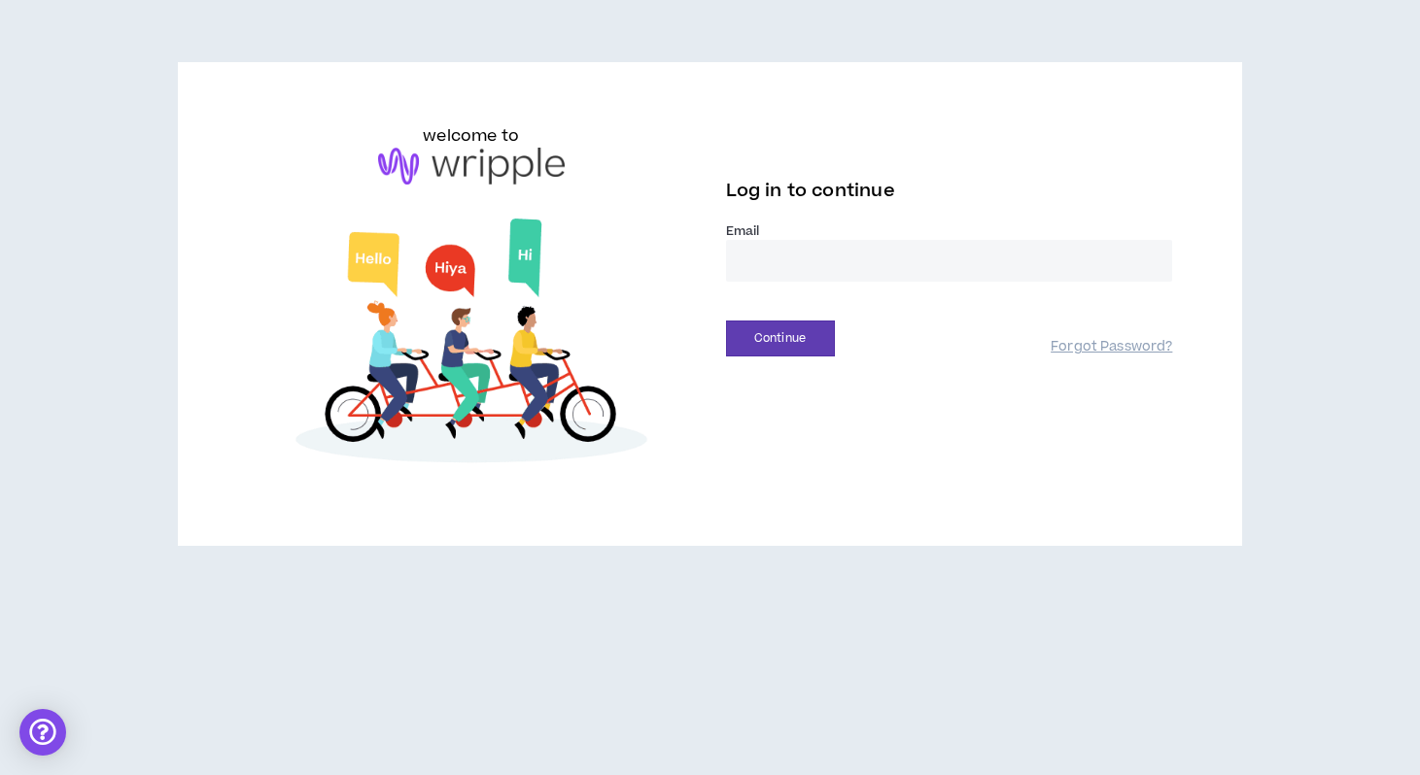
click at [802, 258] on input "email" at bounding box center [949, 261] width 447 height 42
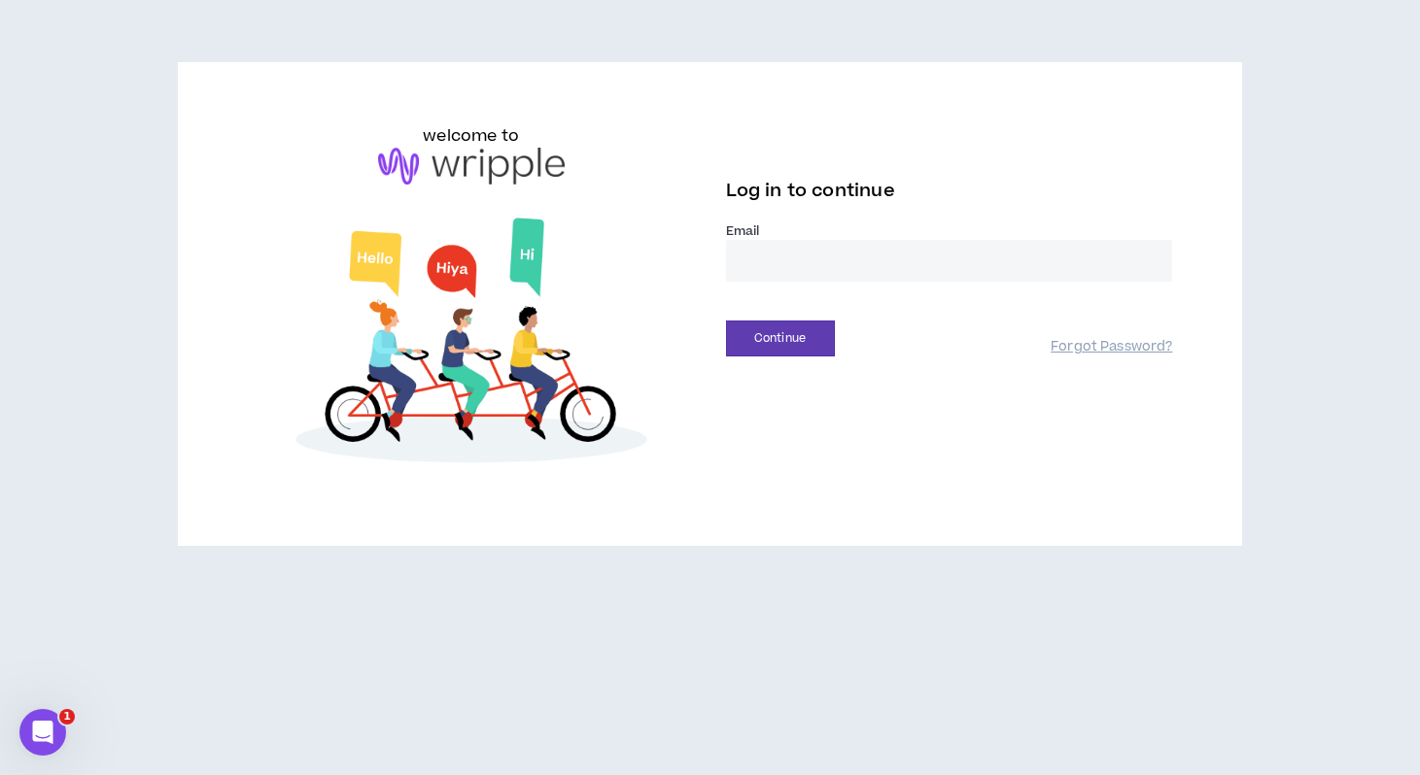
type input "**********"
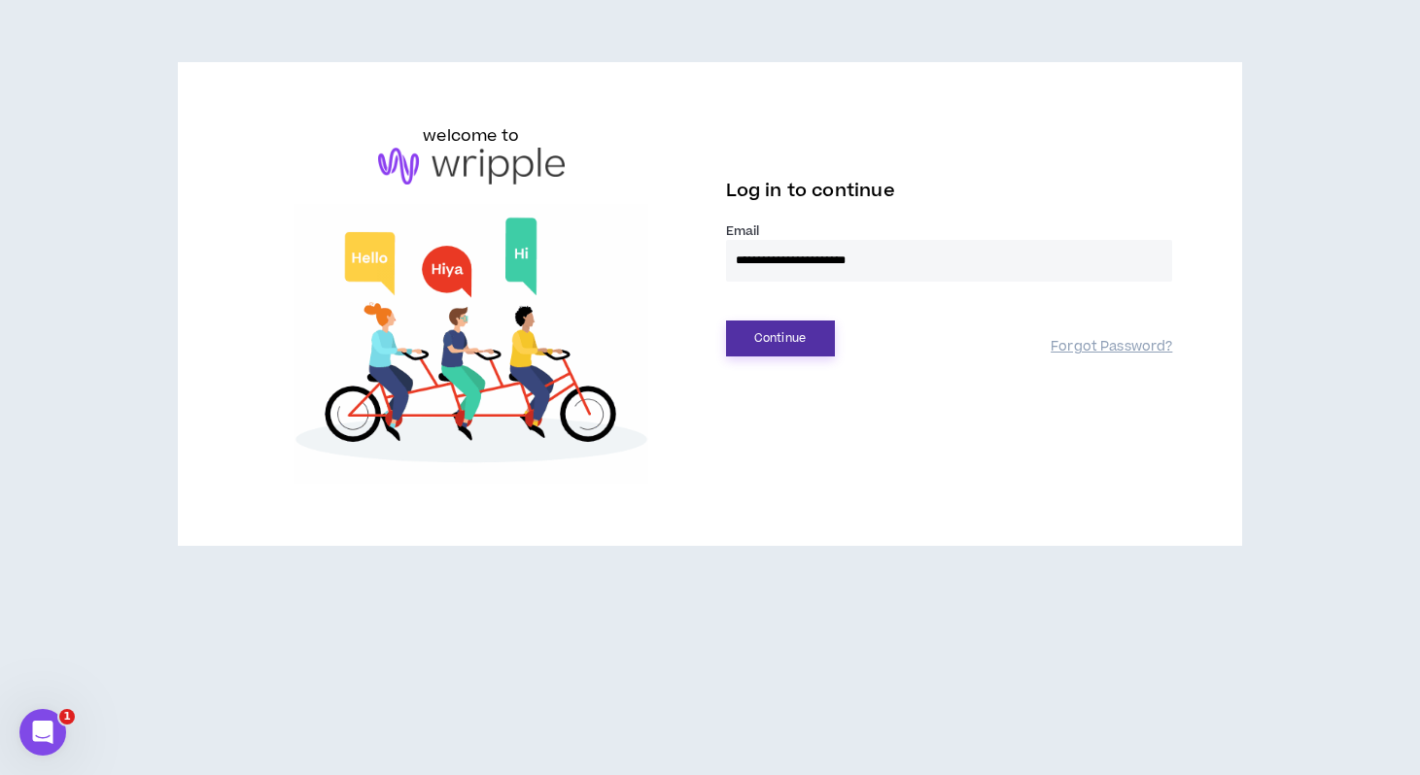
click at [802, 325] on button "Continue" at bounding box center [780, 339] width 109 height 36
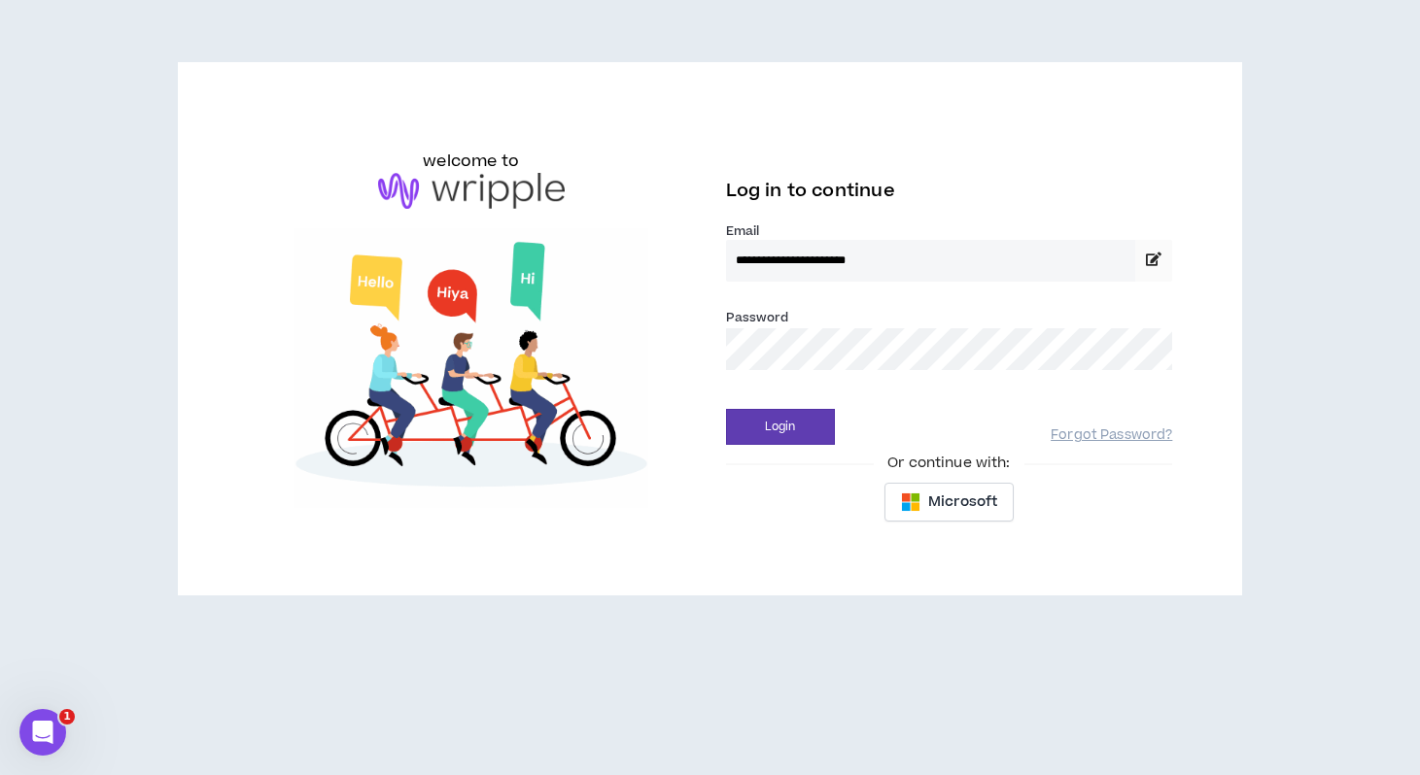
click at [748, 400] on div "Login Forgot Password?" at bounding box center [949, 420] width 447 height 50
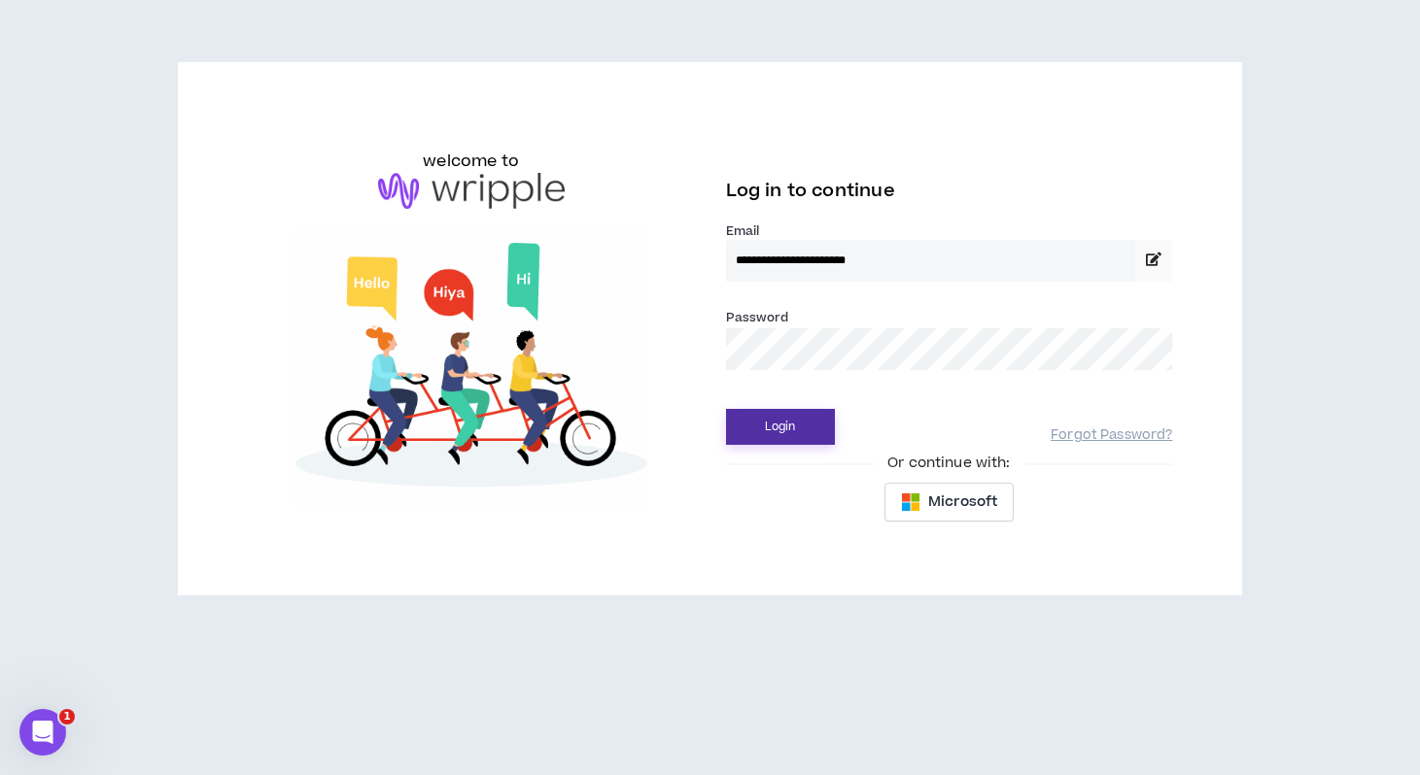
click at [746, 418] on button "Login" at bounding box center [780, 427] width 109 height 36
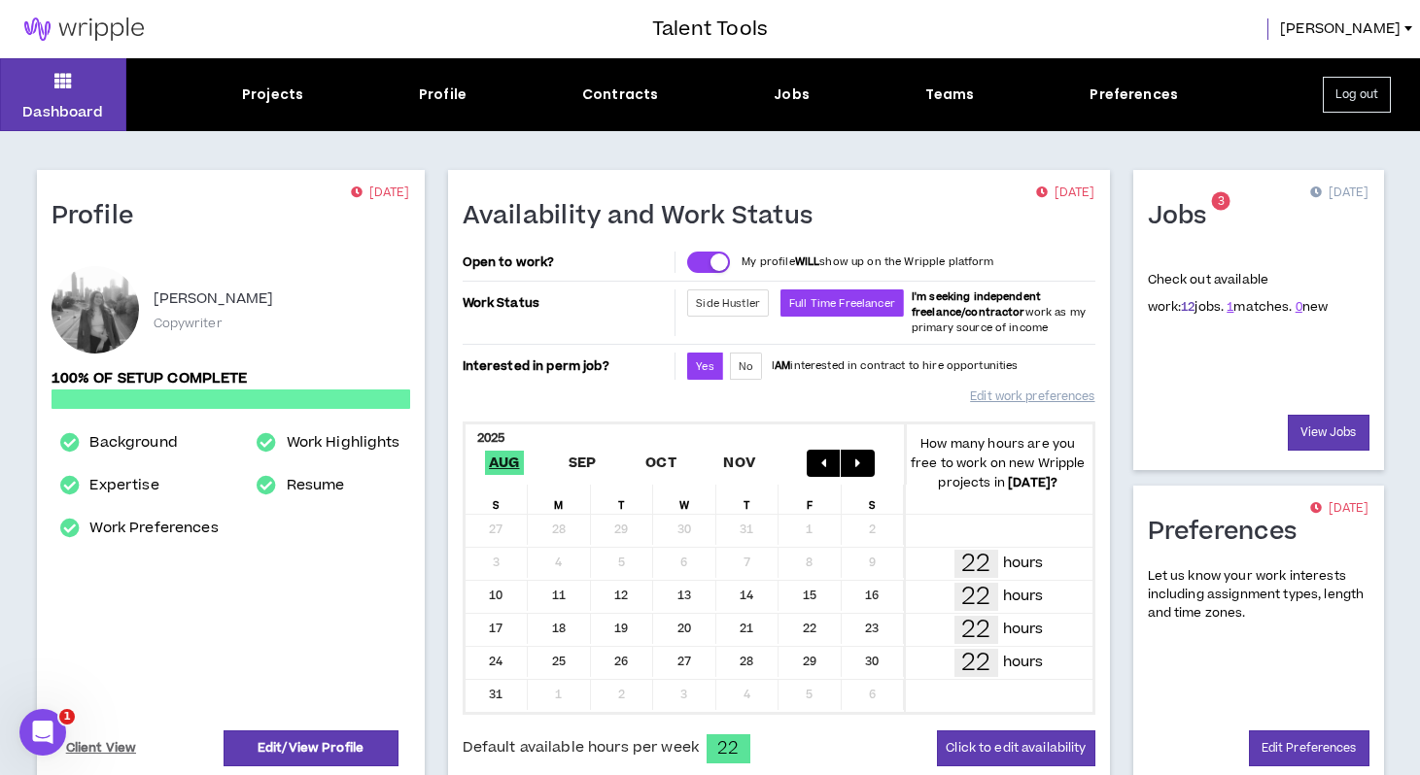
click at [1181, 307] on link "12" at bounding box center [1188, 306] width 14 height 17
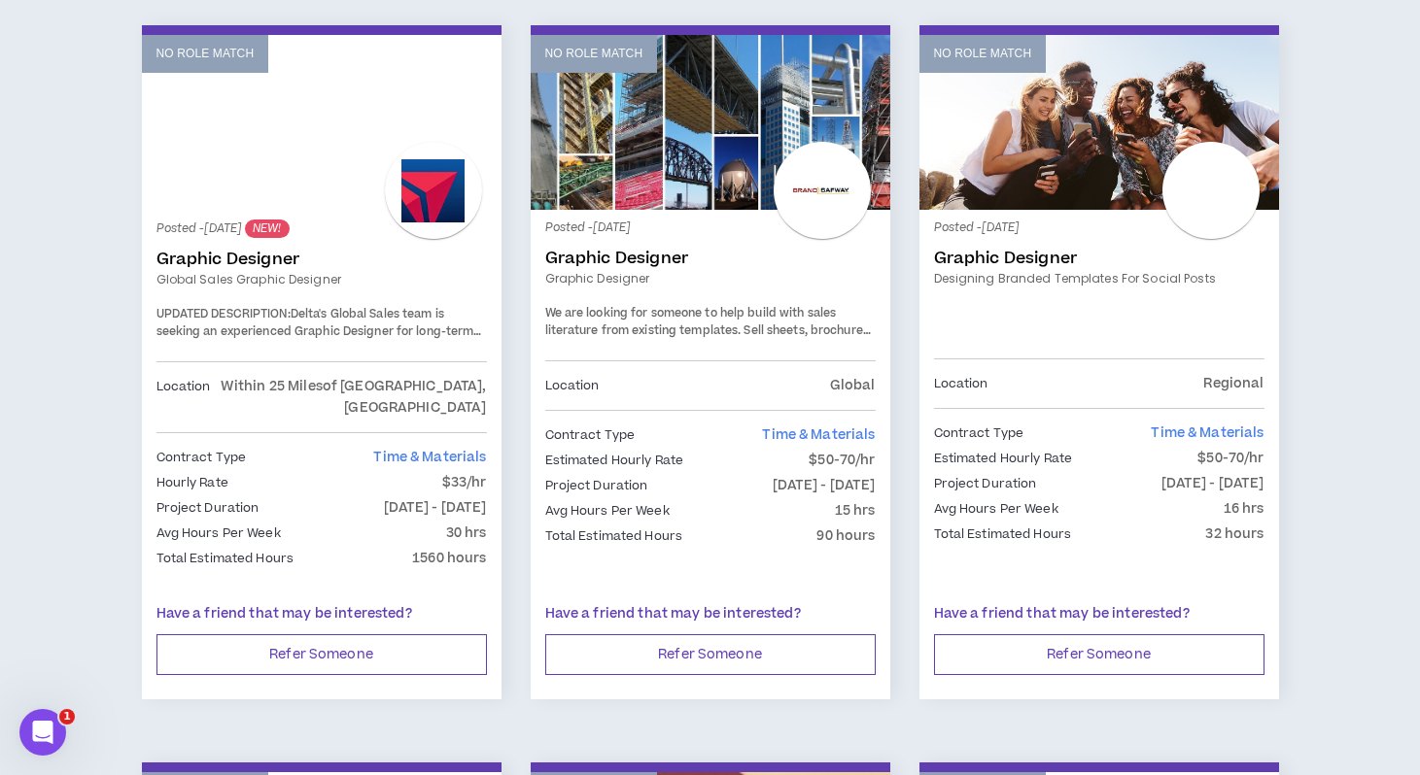
scroll to position [333, 0]
